Goal: Task Accomplishment & Management: Use online tool/utility

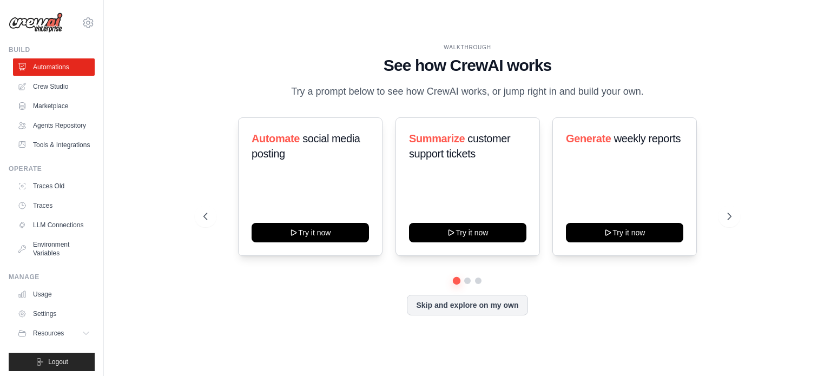
click at [462, 266] on div "Automate social media posting Try it now Summarize customer support tickets Try…" at bounding box center [467, 197] width 528 height 160
drag, startPoint x: 95, startPoint y: 278, endPoint x: 81, endPoint y: 331, distance: 54.3
click at [81, 331] on div "[PERSON_NAME][EMAIL_ADDRESS][DOMAIN_NAME] Settings Build Automations" at bounding box center [52, 188] width 104 height 376
click at [171, 267] on div "WALKTHROUGH See how [PERSON_NAME] works Try a prompt below to see how [PERSON_N…" at bounding box center [467, 188] width 693 height 354
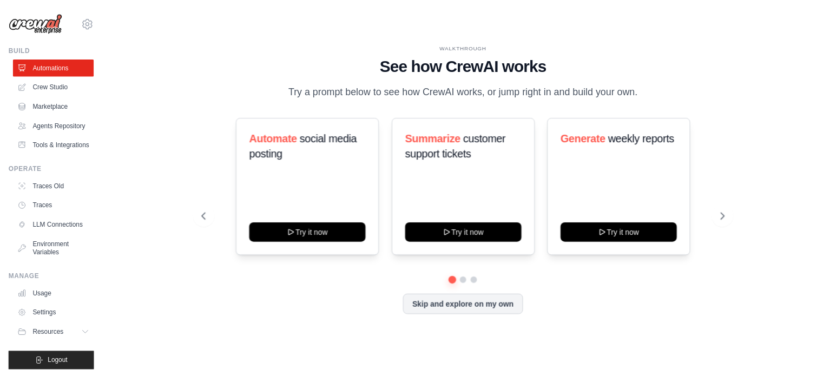
scroll to position [29, 0]
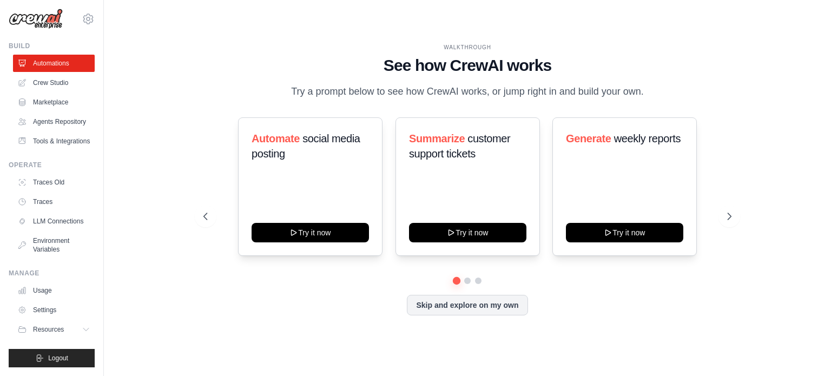
click at [62, 203] on ul "Traces Old Traces LLM Connections Environment Variables" at bounding box center [54, 216] width 82 height 84
click at [55, 216] on link "LLM Connections" at bounding box center [55, 221] width 82 height 17
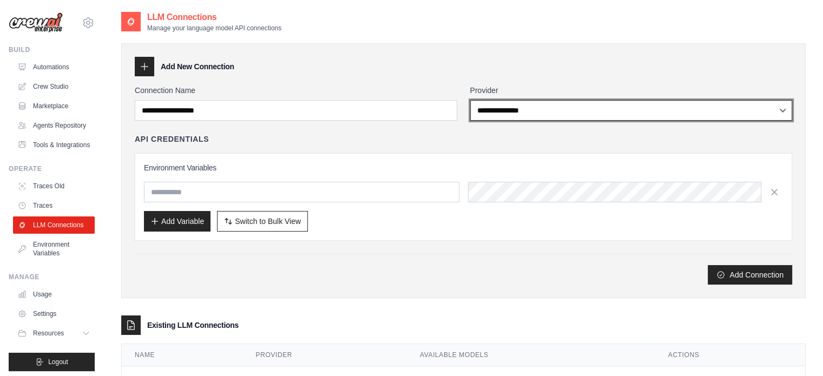
click at [541, 108] on select "**********" at bounding box center [631, 110] width 323 height 21
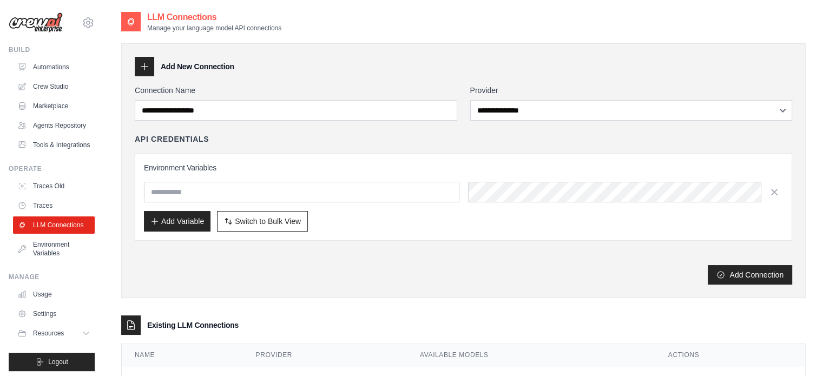
click at [370, 264] on div "Add Connection" at bounding box center [464, 269] width 658 height 31
